Goal: Check status

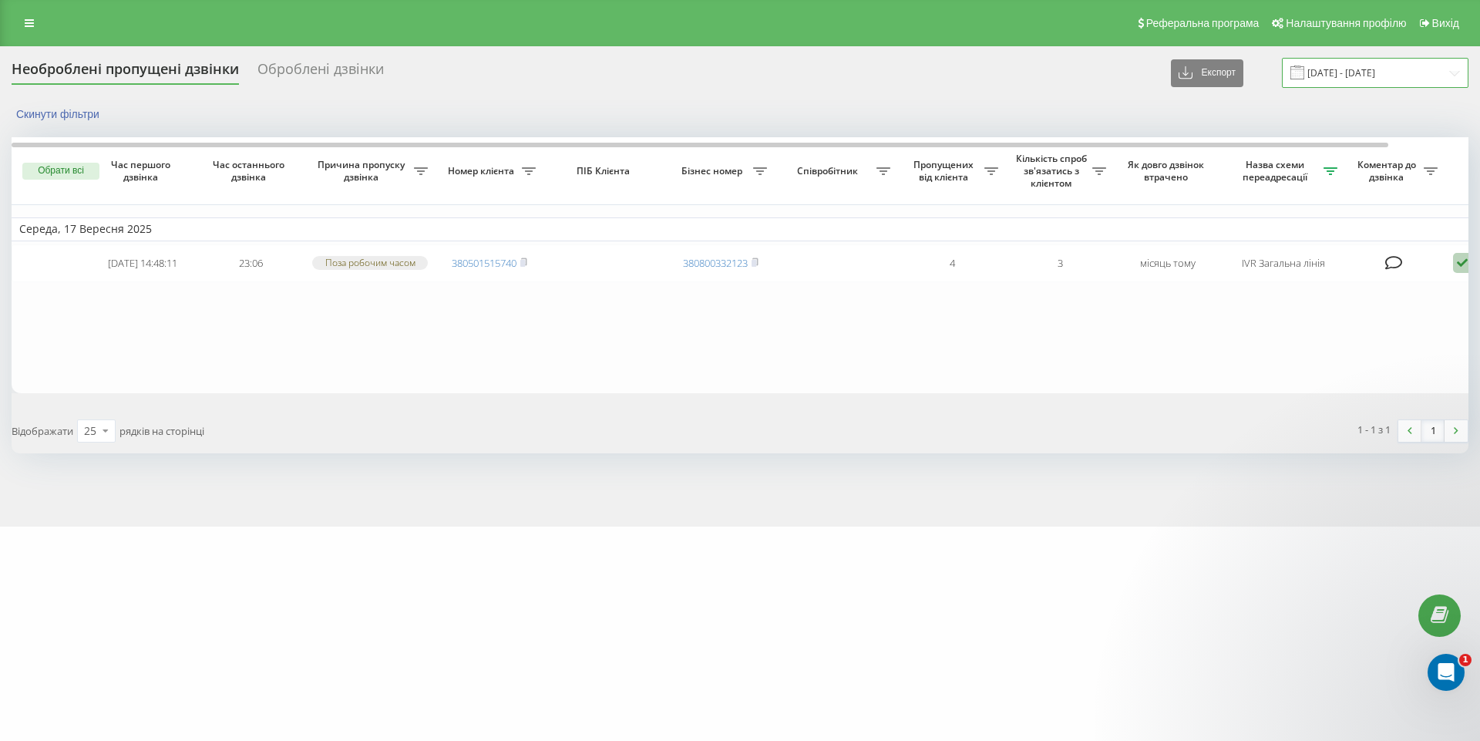
click at [1349, 78] on input "17.09.2025 - 17.09.2025" at bounding box center [1375, 73] width 187 height 30
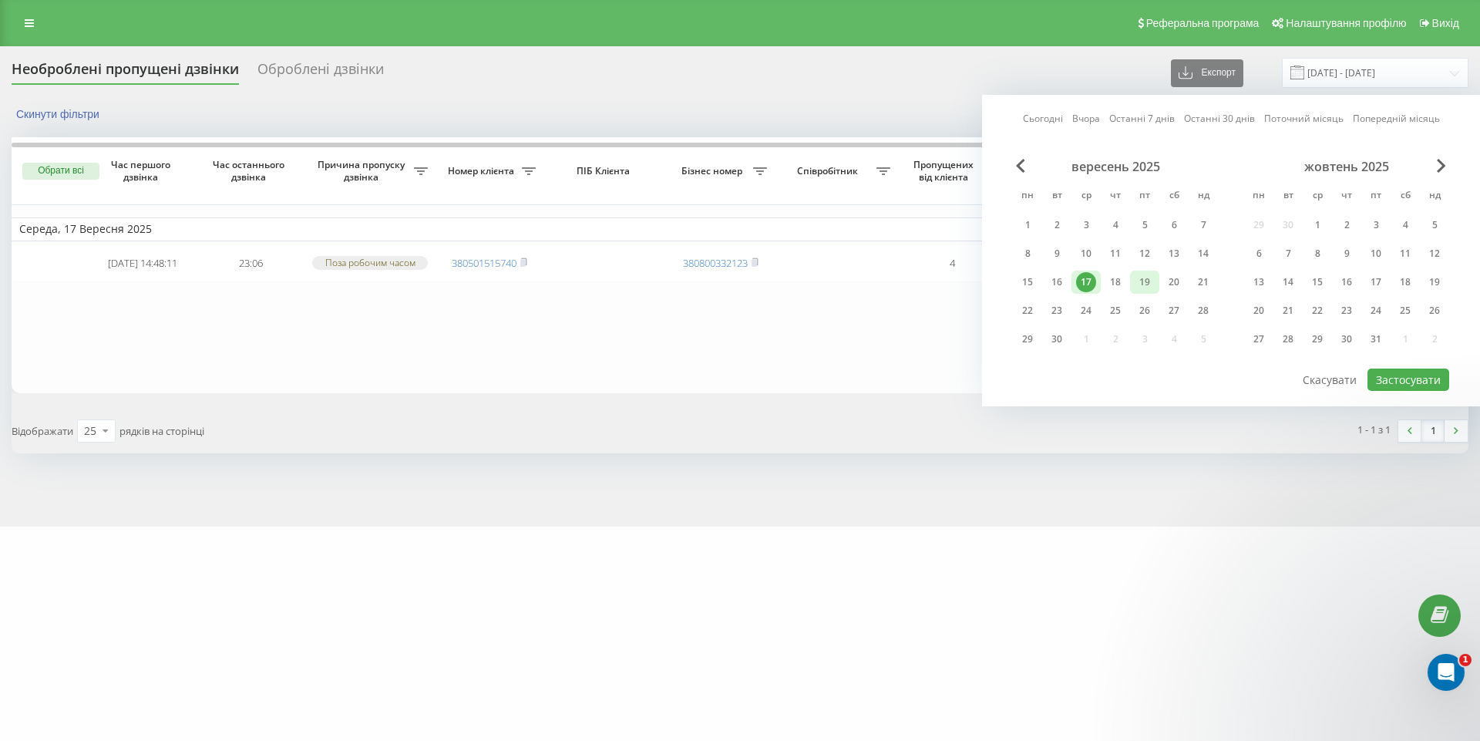
click at [1148, 284] on div "19" at bounding box center [1145, 282] width 20 height 20
click at [1385, 382] on button "Застосувати" at bounding box center [1409, 380] width 82 height 22
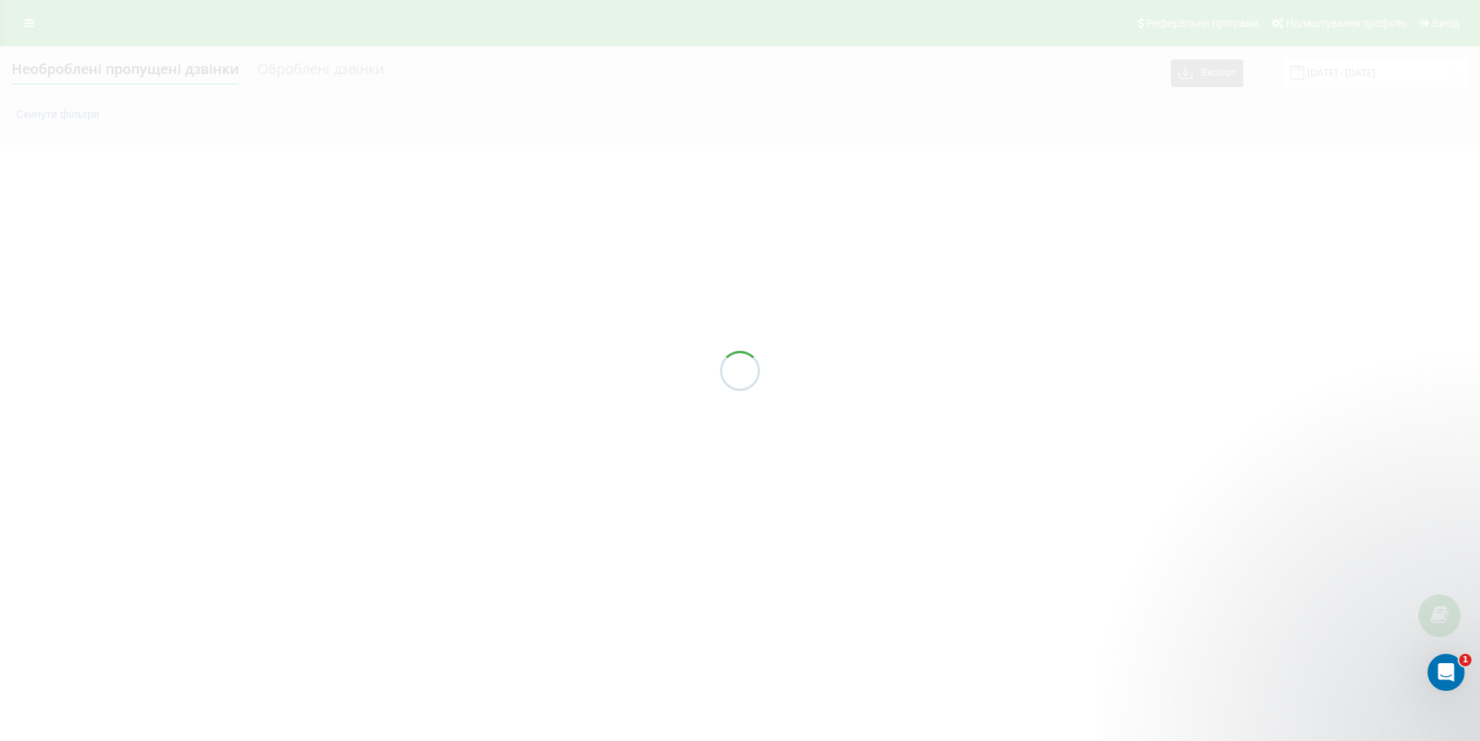
type input "[DATE] - [DATE]"
